Goal: Transaction & Acquisition: Book appointment/travel/reservation

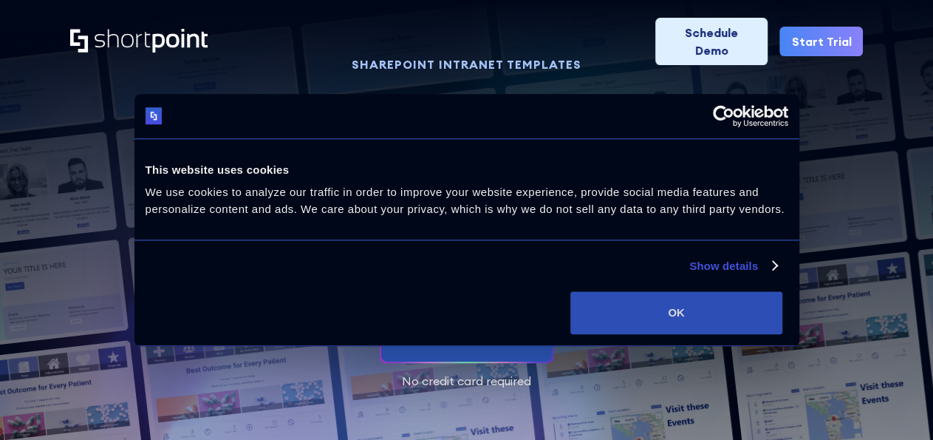
click at [782, 323] on button "OK" at bounding box center [676, 312] width 212 height 43
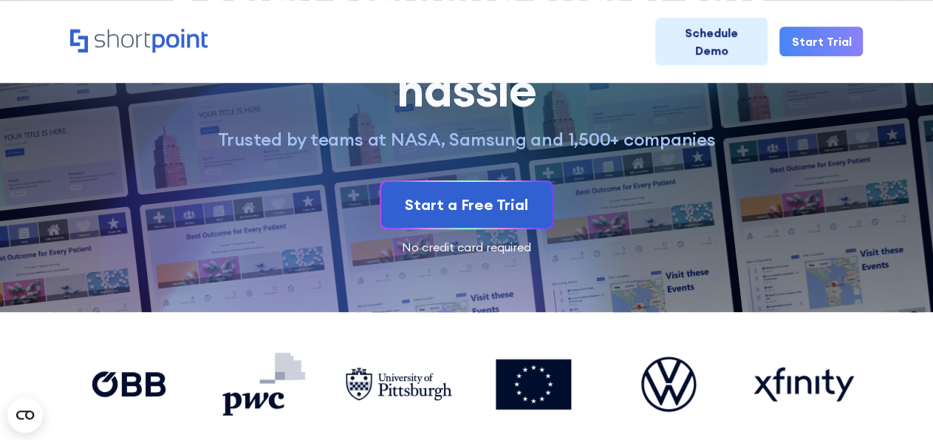
scroll to position [134, 0]
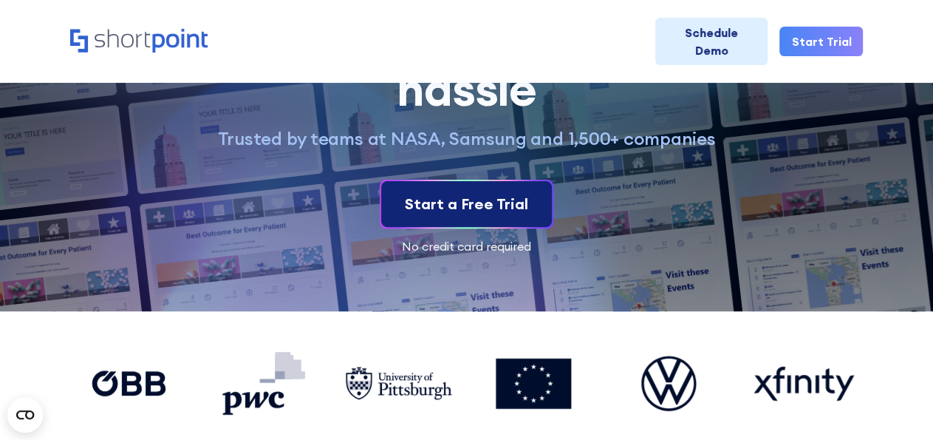
click at [471, 205] on div "Start a Free Trial" at bounding box center [466, 204] width 123 height 22
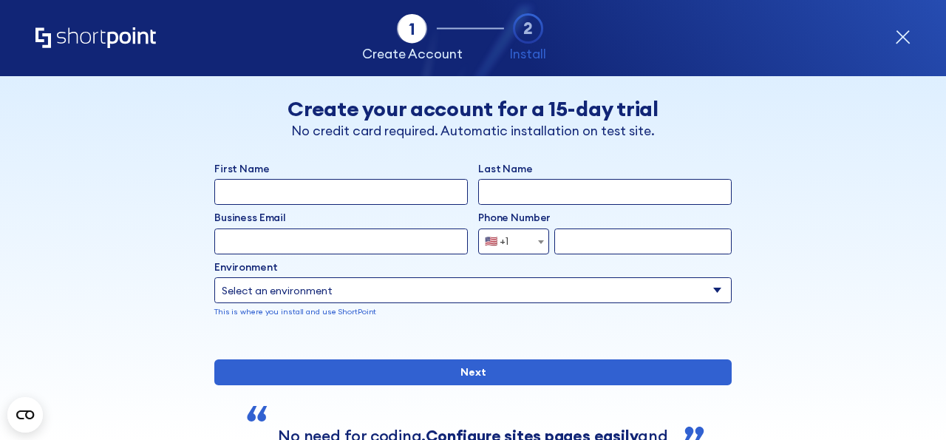
click at [903, 38] on icon "form" at bounding box center [903, 38] width 16 height 16
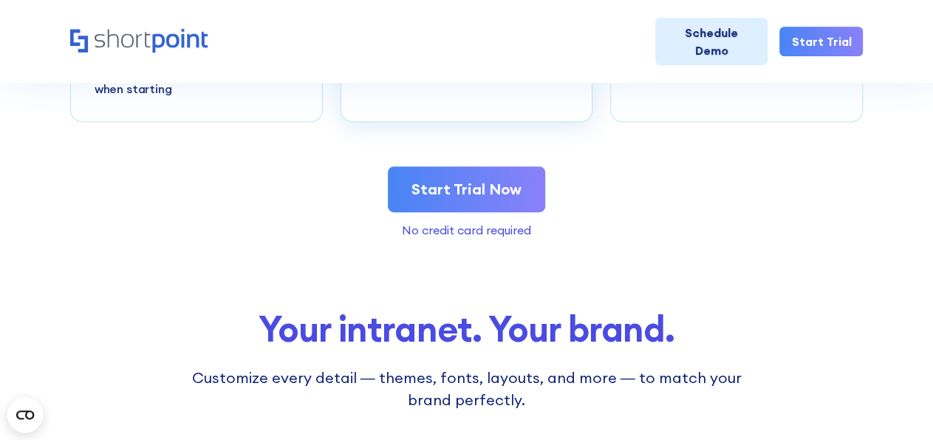
scroll to position [3075, 0]
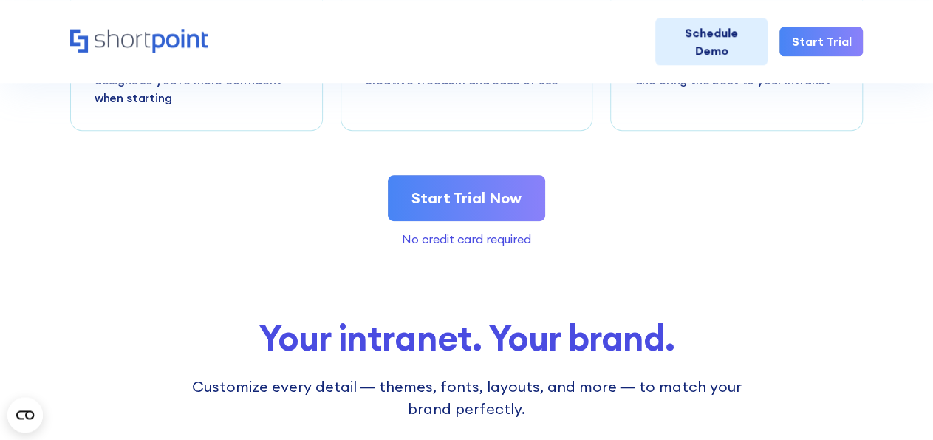
click at [450, 183] on link "Start Trial Now" at bounding box center [466, 198] width 157 height 46
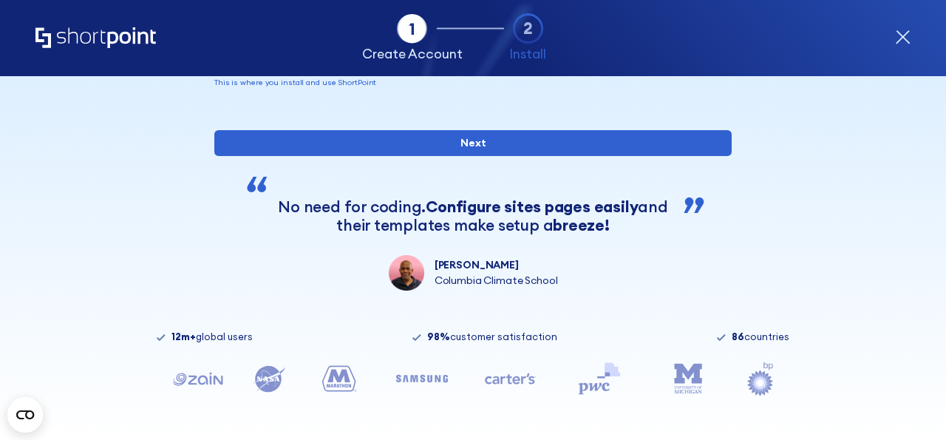
scroll to position [278, 0]
click at [901, 38] on icon "form" at bounding box center [903, 38] width 16 height 16
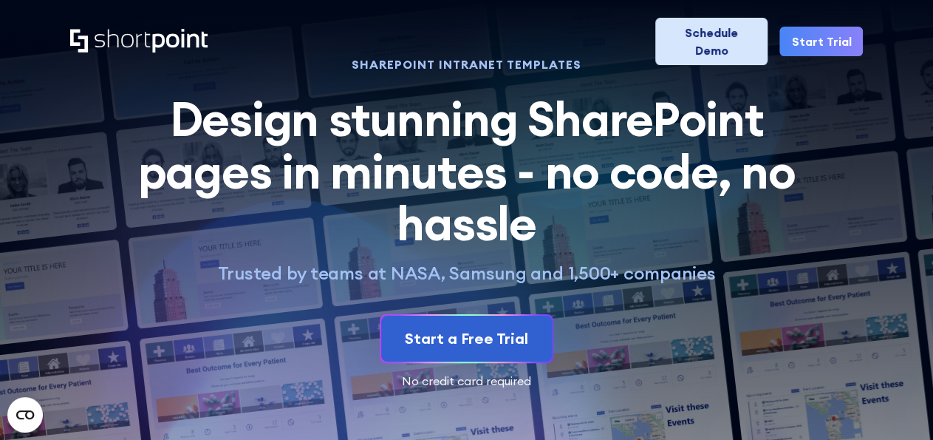
click at [721, 30] on link "Schedule Demo" at bounding box center [711, 41] width 112 height 47
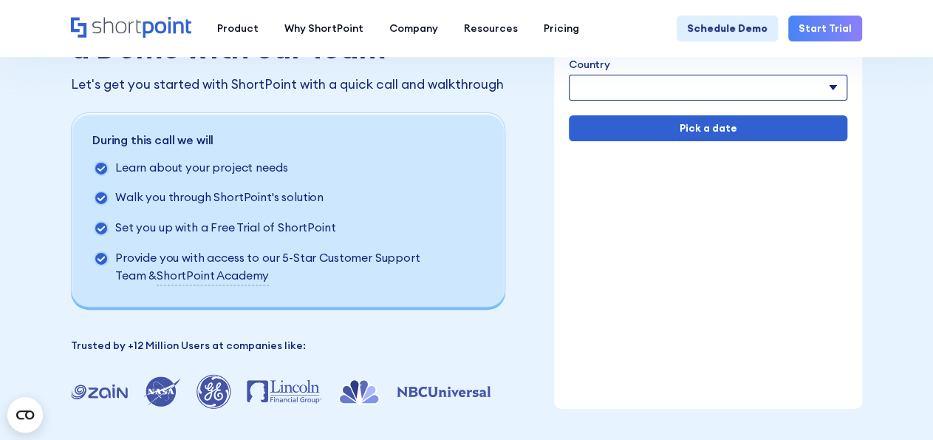
scroll to position [137, 0]
